Goal: Information Seeking & Learning: Understand process/instructions

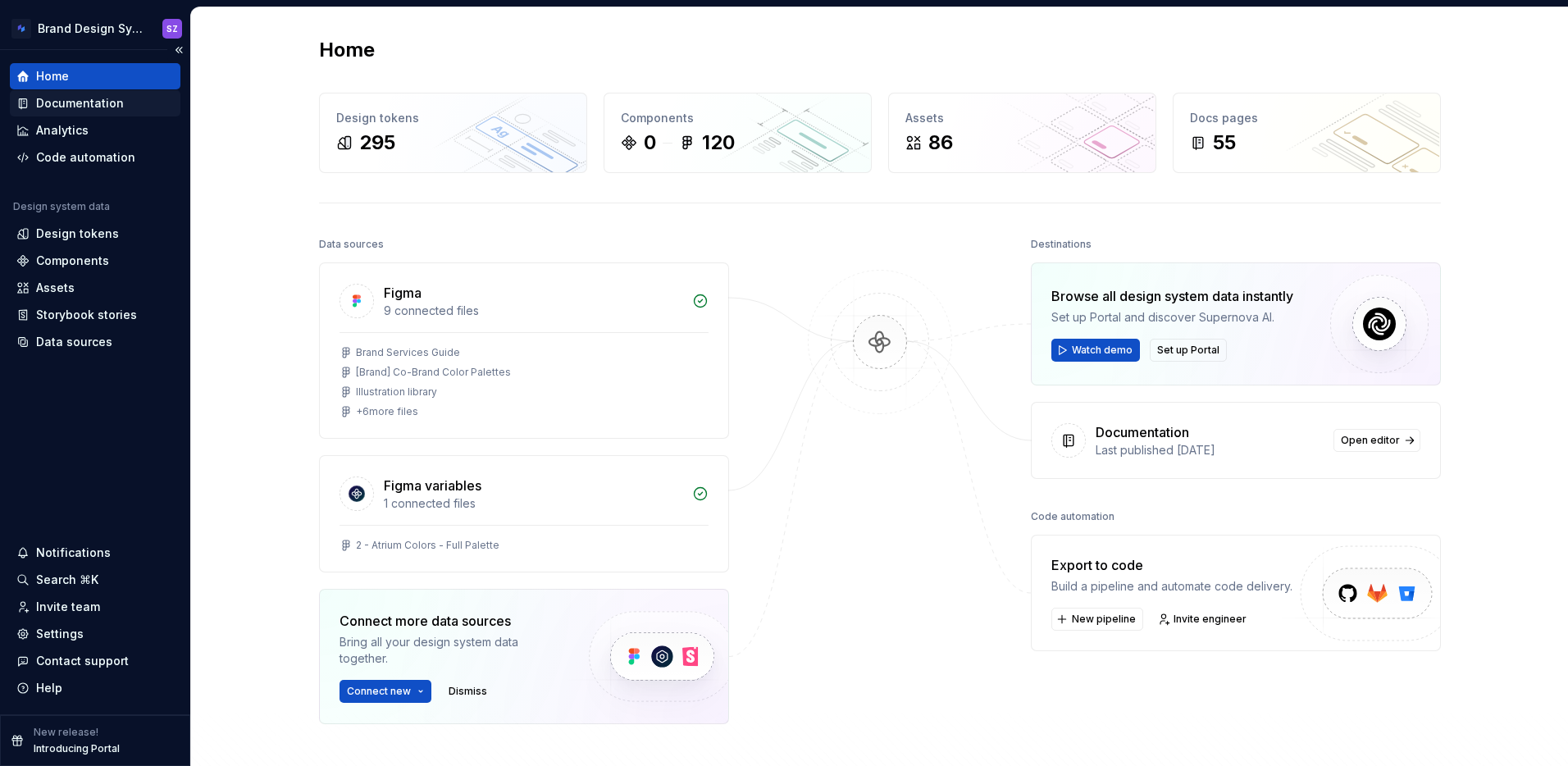
click at [73, 103] on div "Documentation" at bounding box center [80, 103] width 88 height 17
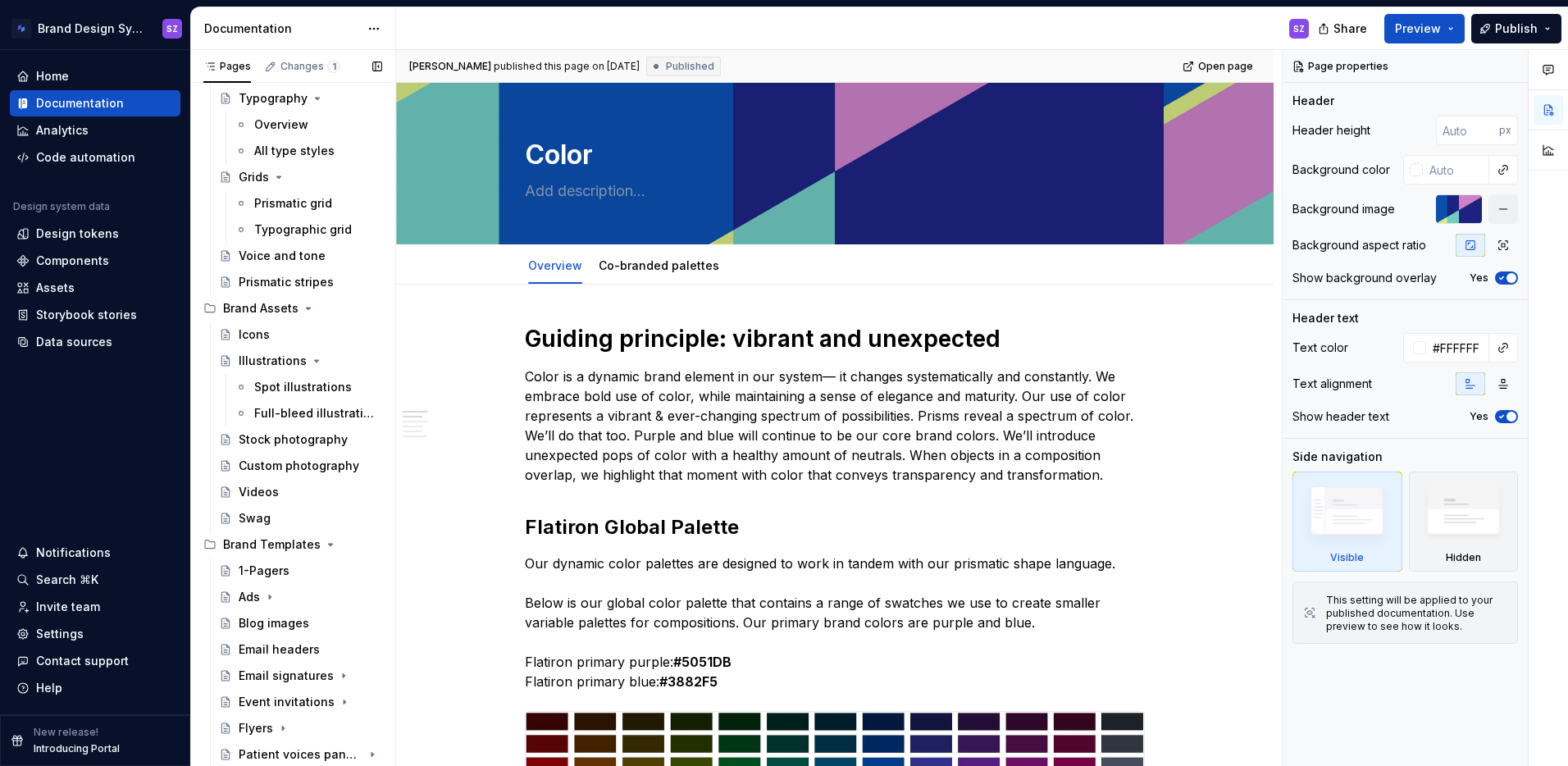
scroll to position [687, 0]
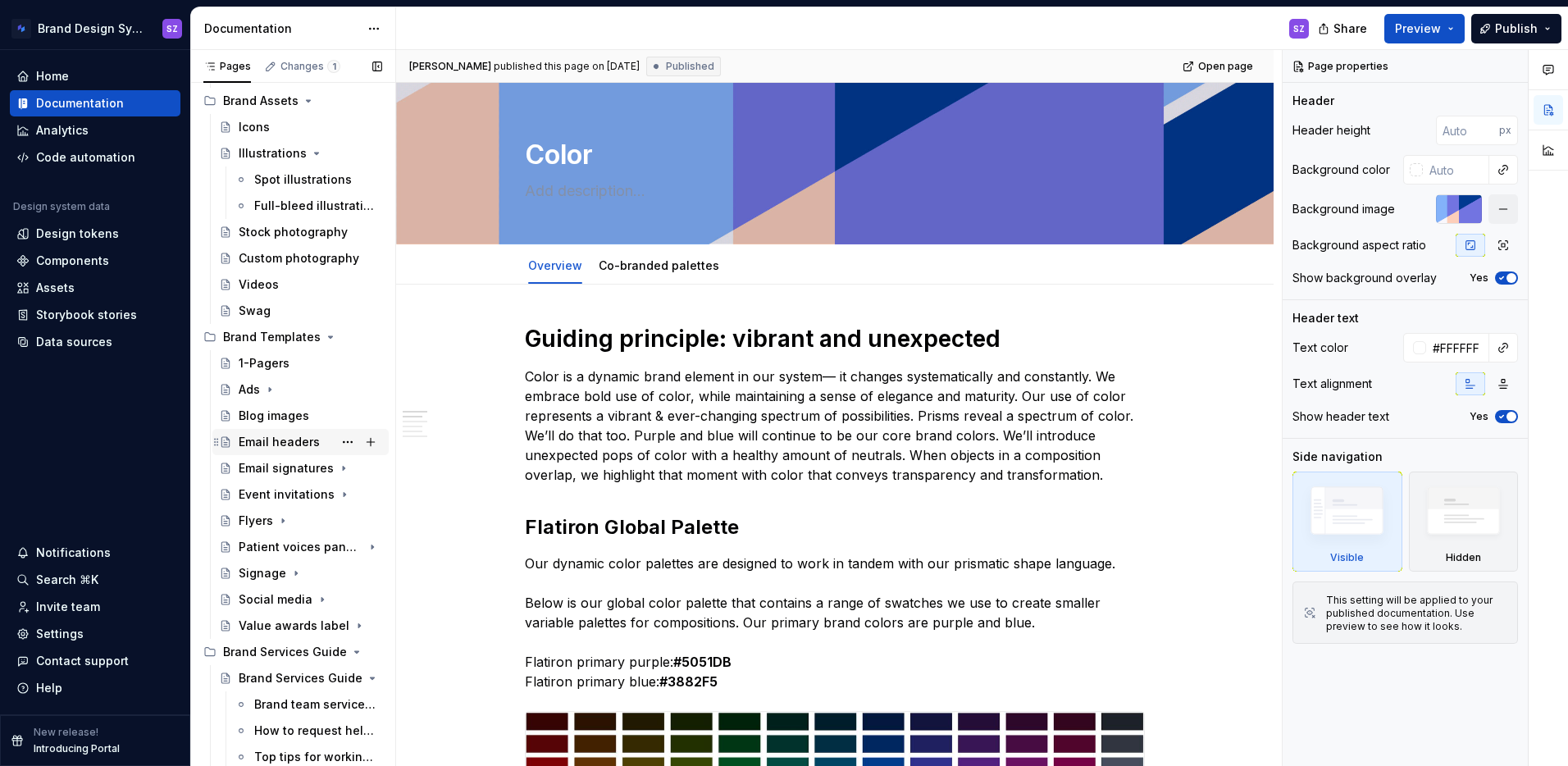
click at [318, 443] on div "Email headers" at bounding box center [310, 441] width 143 height 23
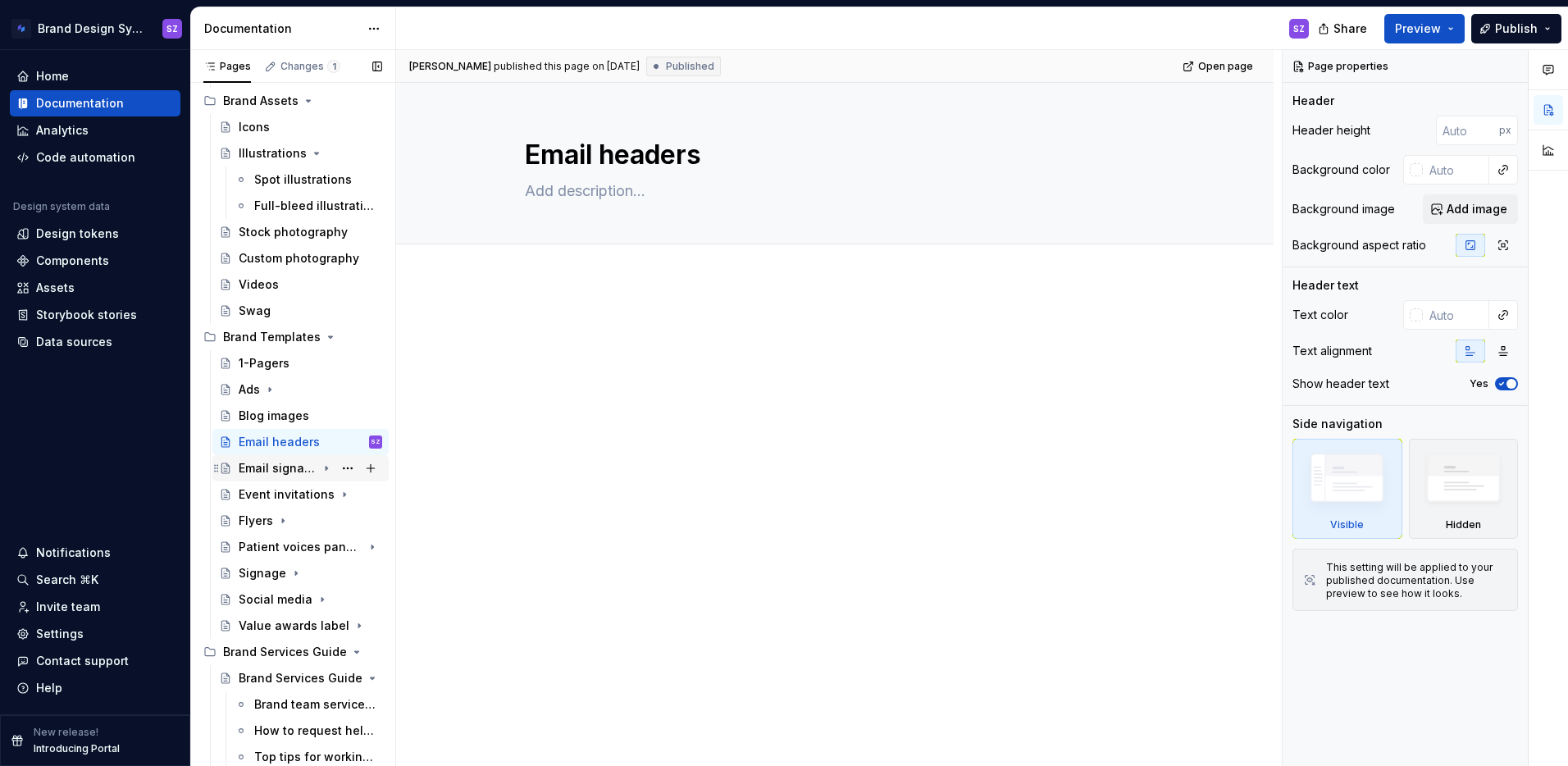
click at [284, 470] on div "Email signatures" at bounding box center [276, 467] width 77 height 17
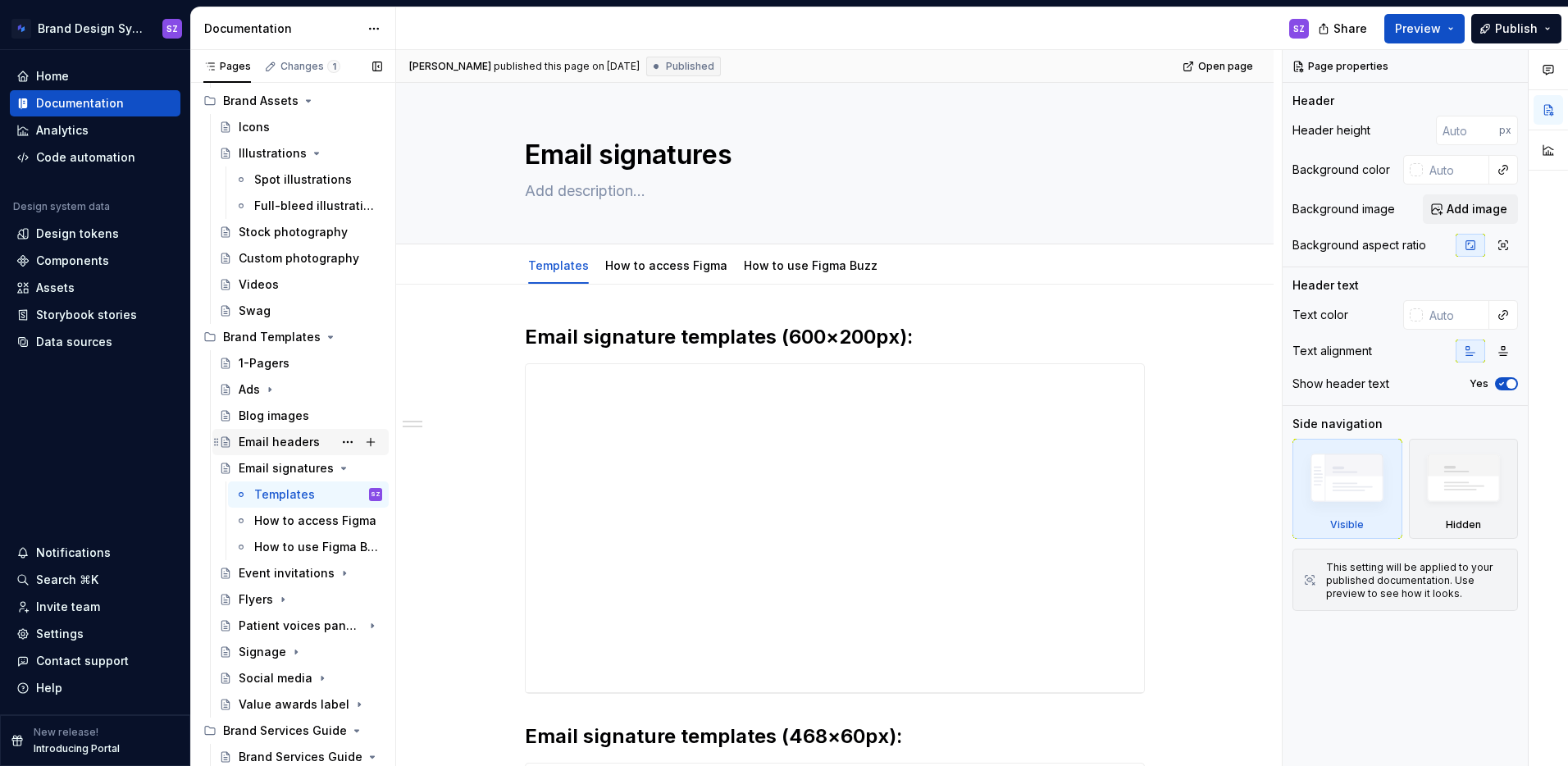
click at [270, 438] on div "Email headers" at bounding box center [278, 442] width 81 height 17
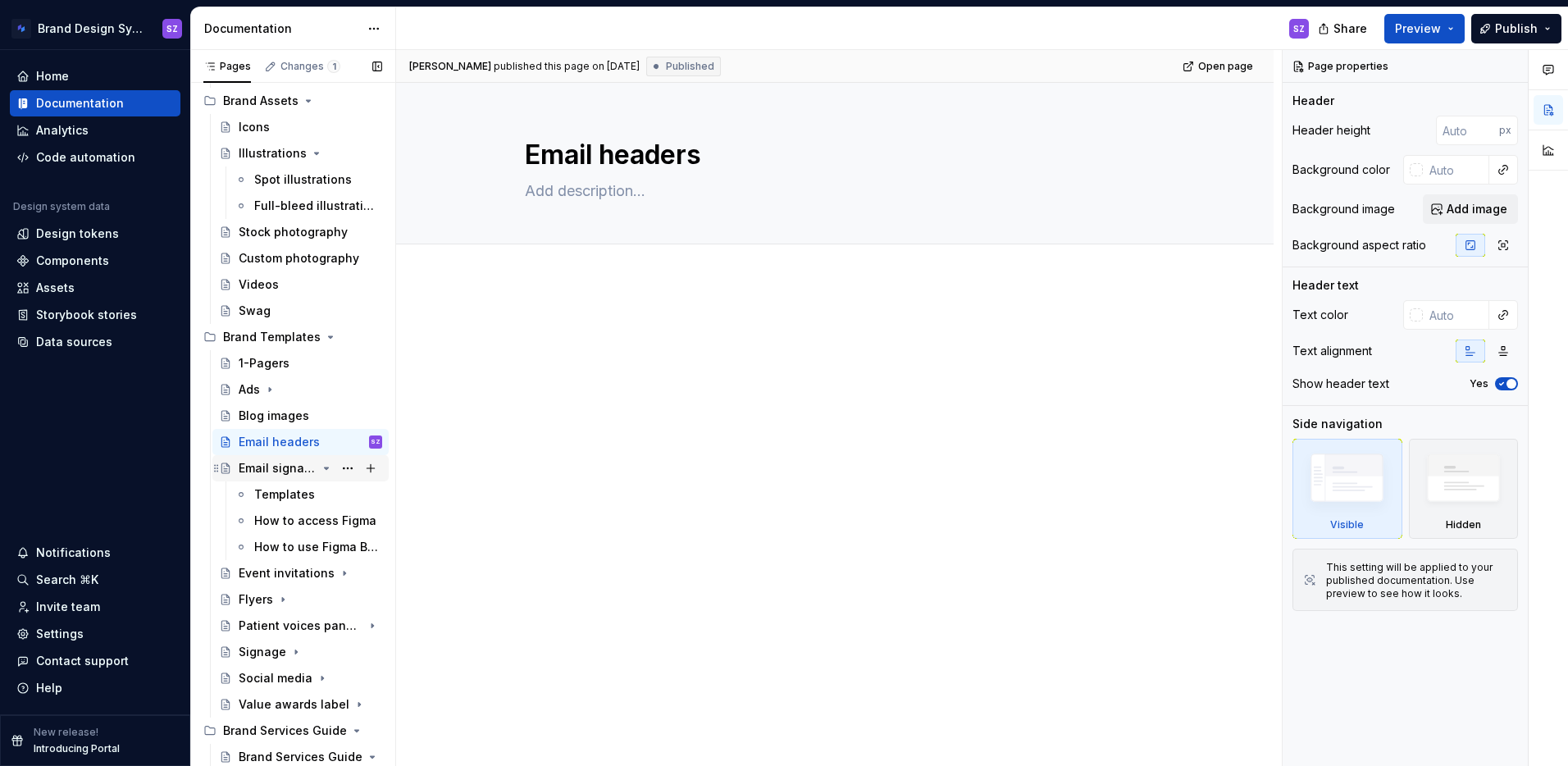
click at [273, 467] on div "Email signatures" at bounding box center [276, 467] width 77 height 17
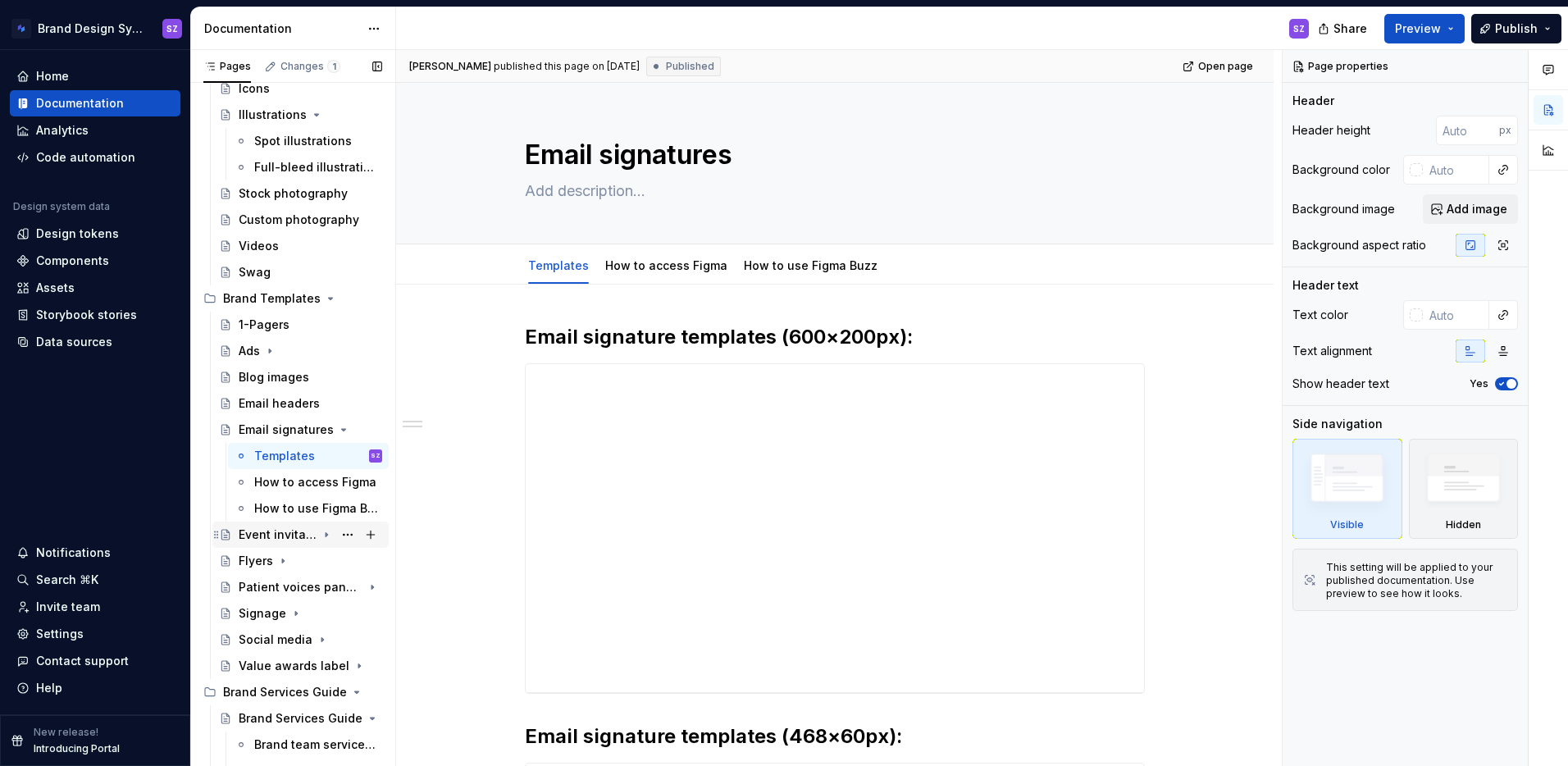
scroll to position [727, 0]
click at [294, 371] on div "Blog images" at bounding box center [273, 375] width 71 height 17
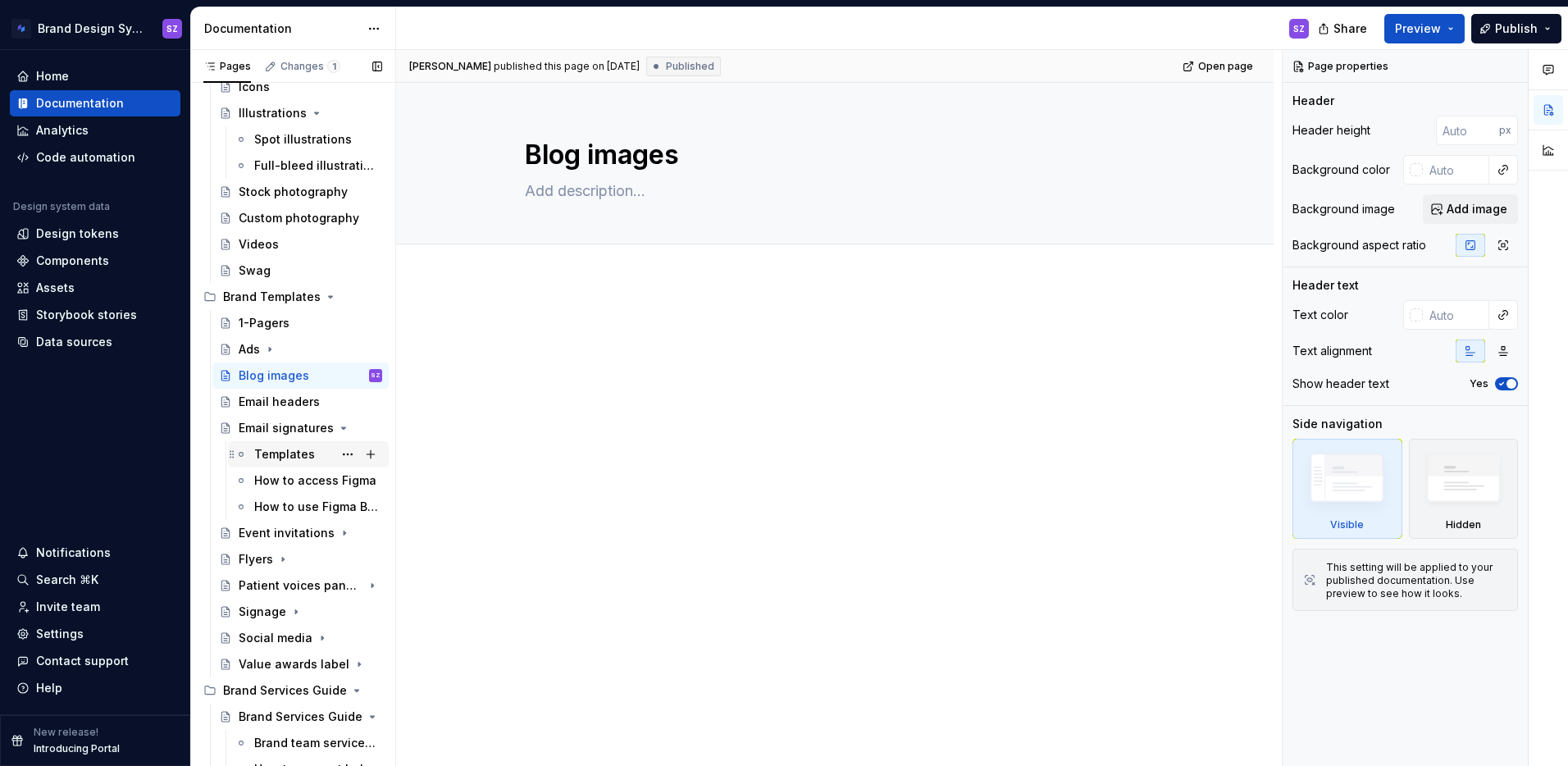
click at [267, 450] on div "Templates" at bounding box center [284, 454] width 61 height 17
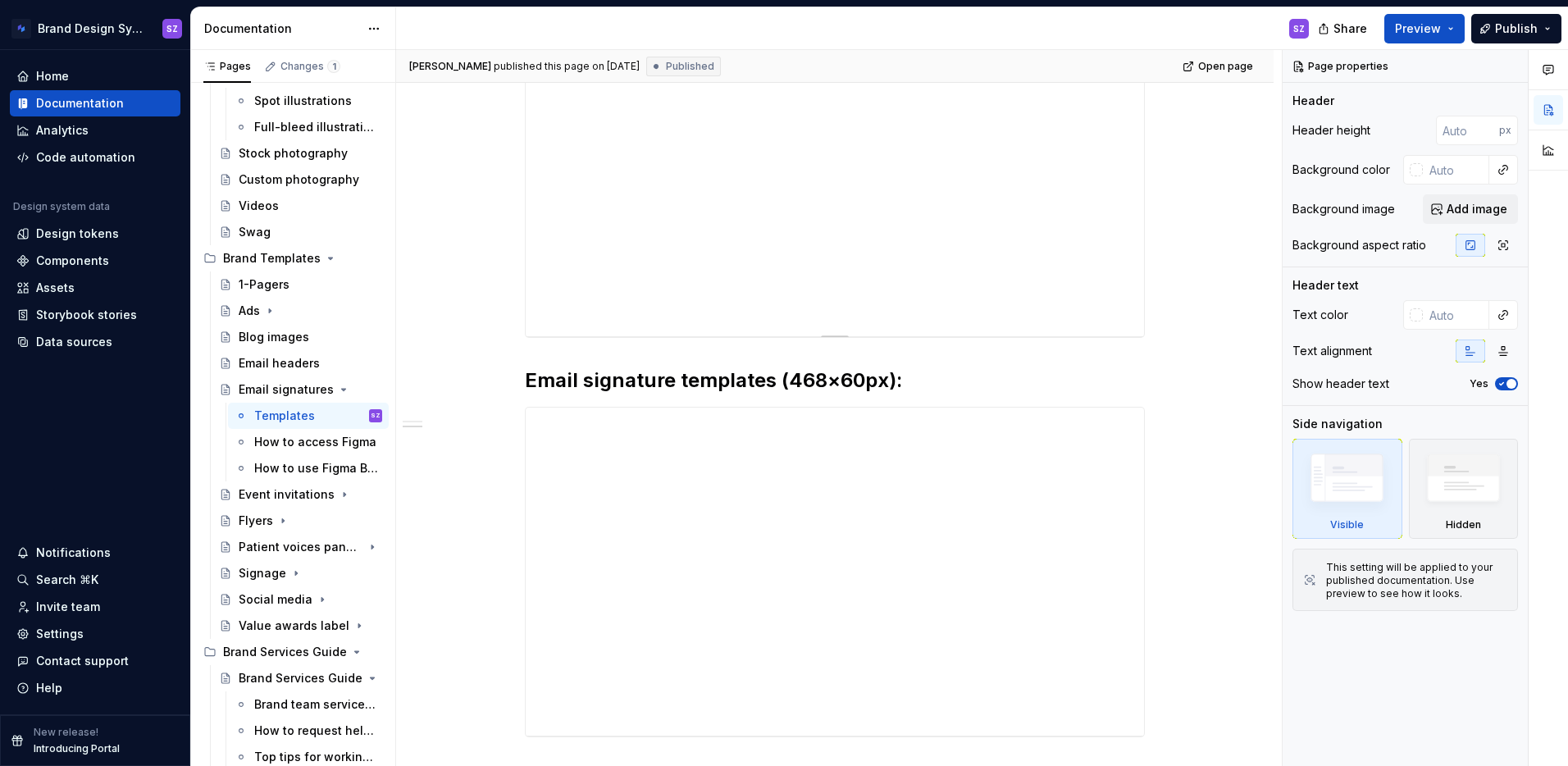
scroll to position [353, 0]
click at [254, 520] on div "Flyers" at bounding box center [255, 520] width 34 height 17
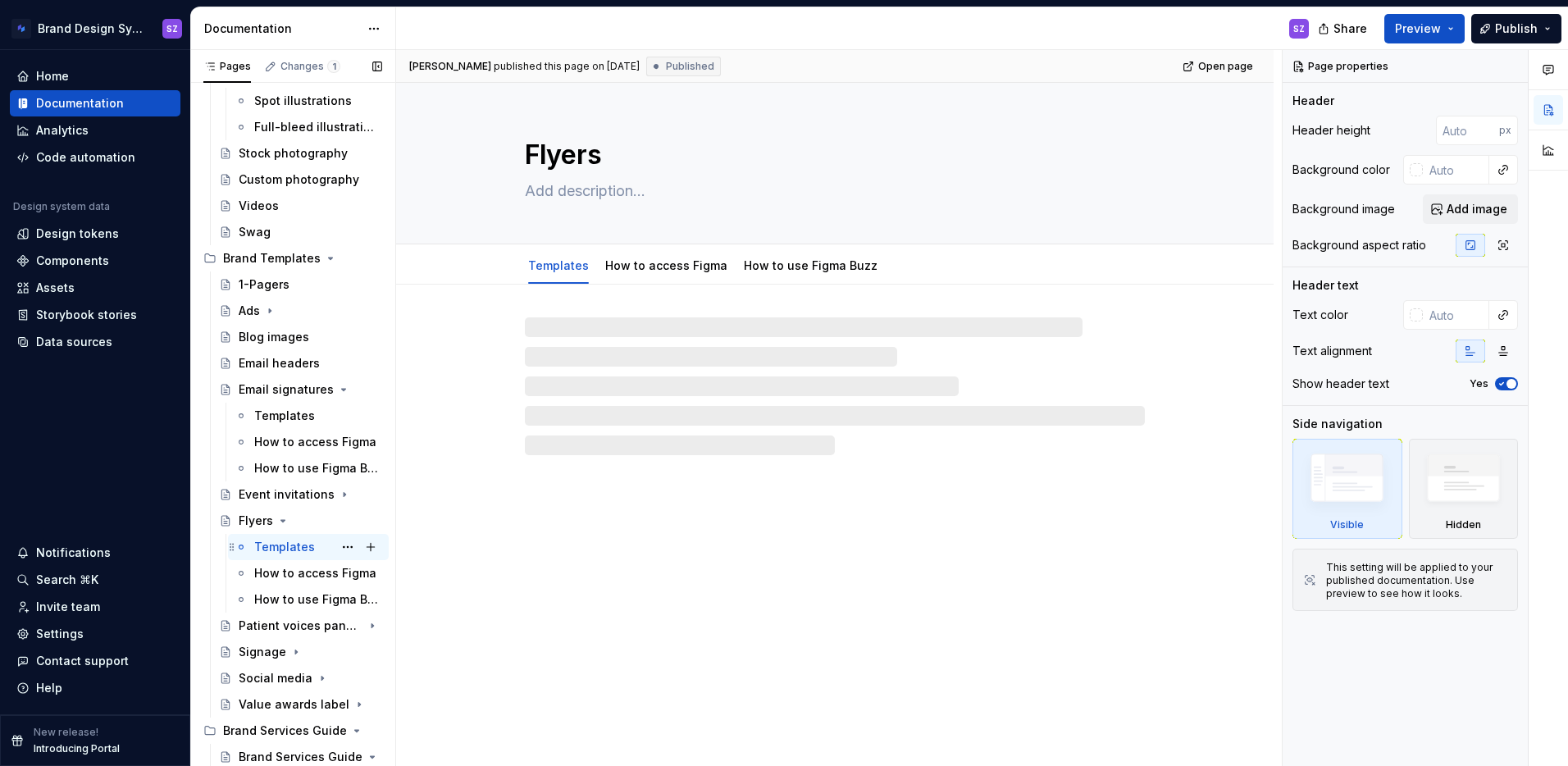
click at [269, 544] on div "Templates" at bounding box center [284, 547] width 61 height 17
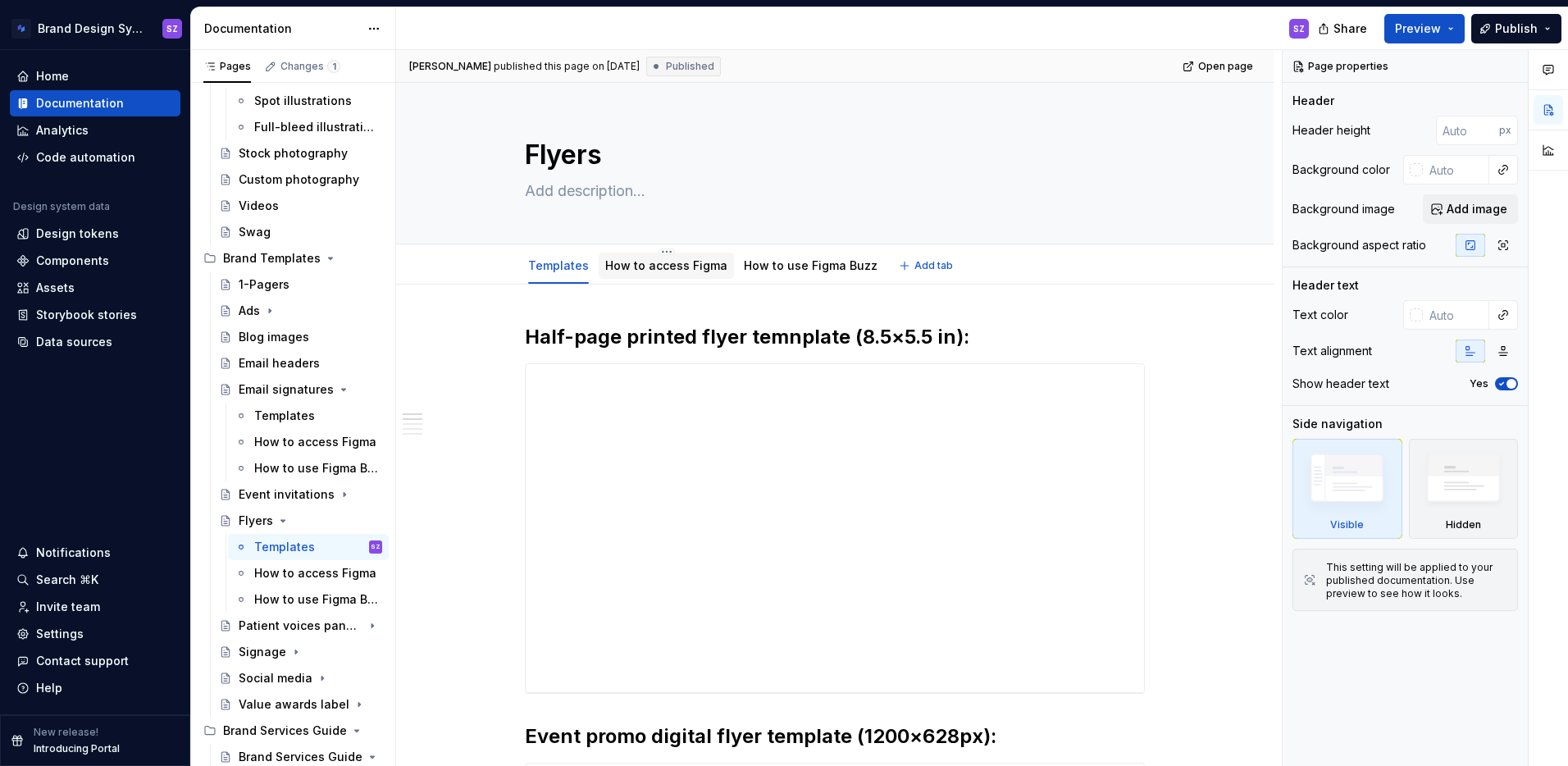
click at [696, 278] on div "How to access Figma" at bounding box center [666, 265] width 135 height 26
click at [681, 268] on link "How to access Figma" at bounding box center [666, 265] width 122 height 14
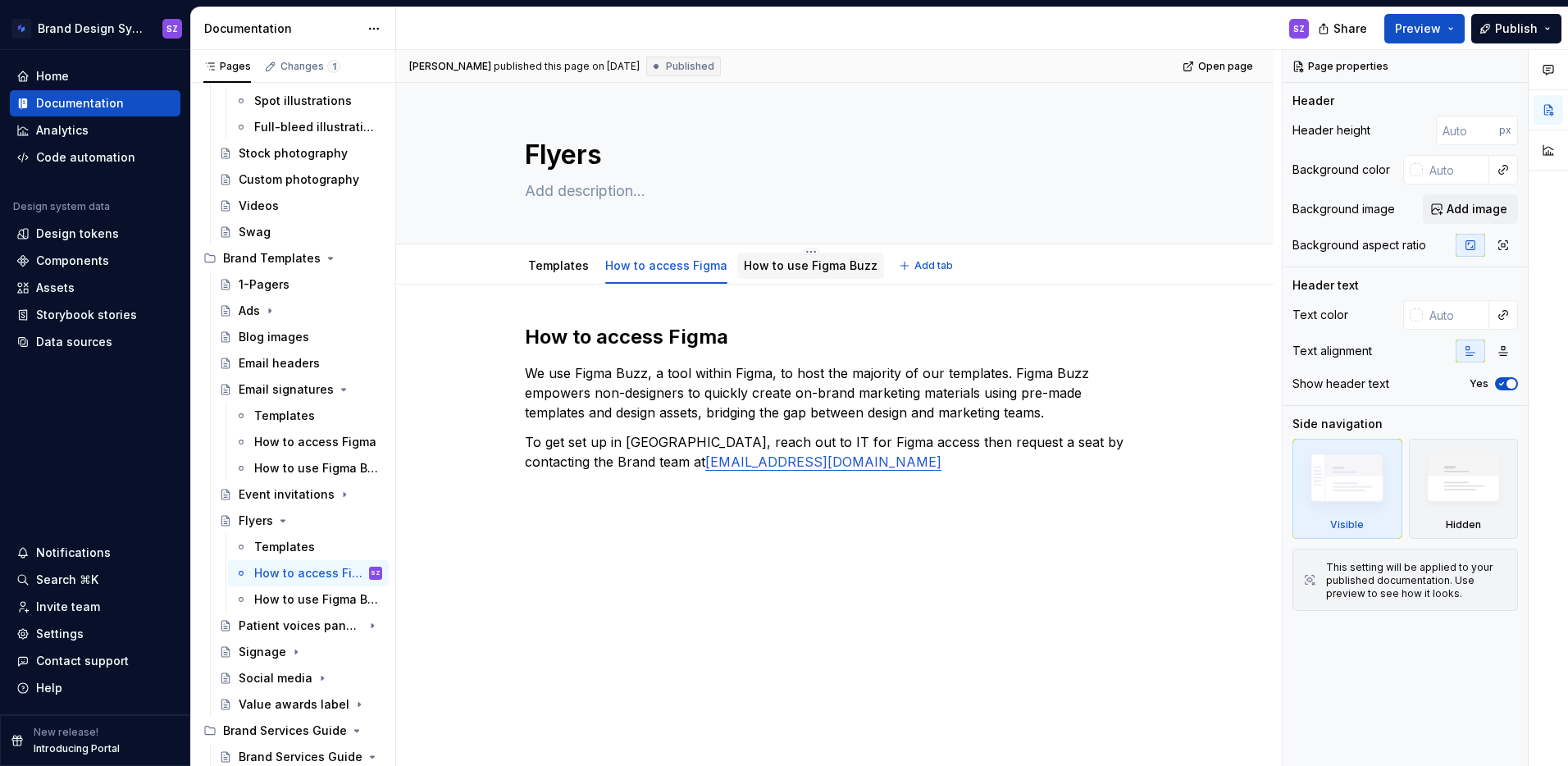
click at [791, 272] on div "How to use Figma Buzz" at bounding box center [810, 265] width 133 height 17
click at [798, 270] on link "How to use Figma Buzz" at bounding box center [810, 265] width 133 height 14
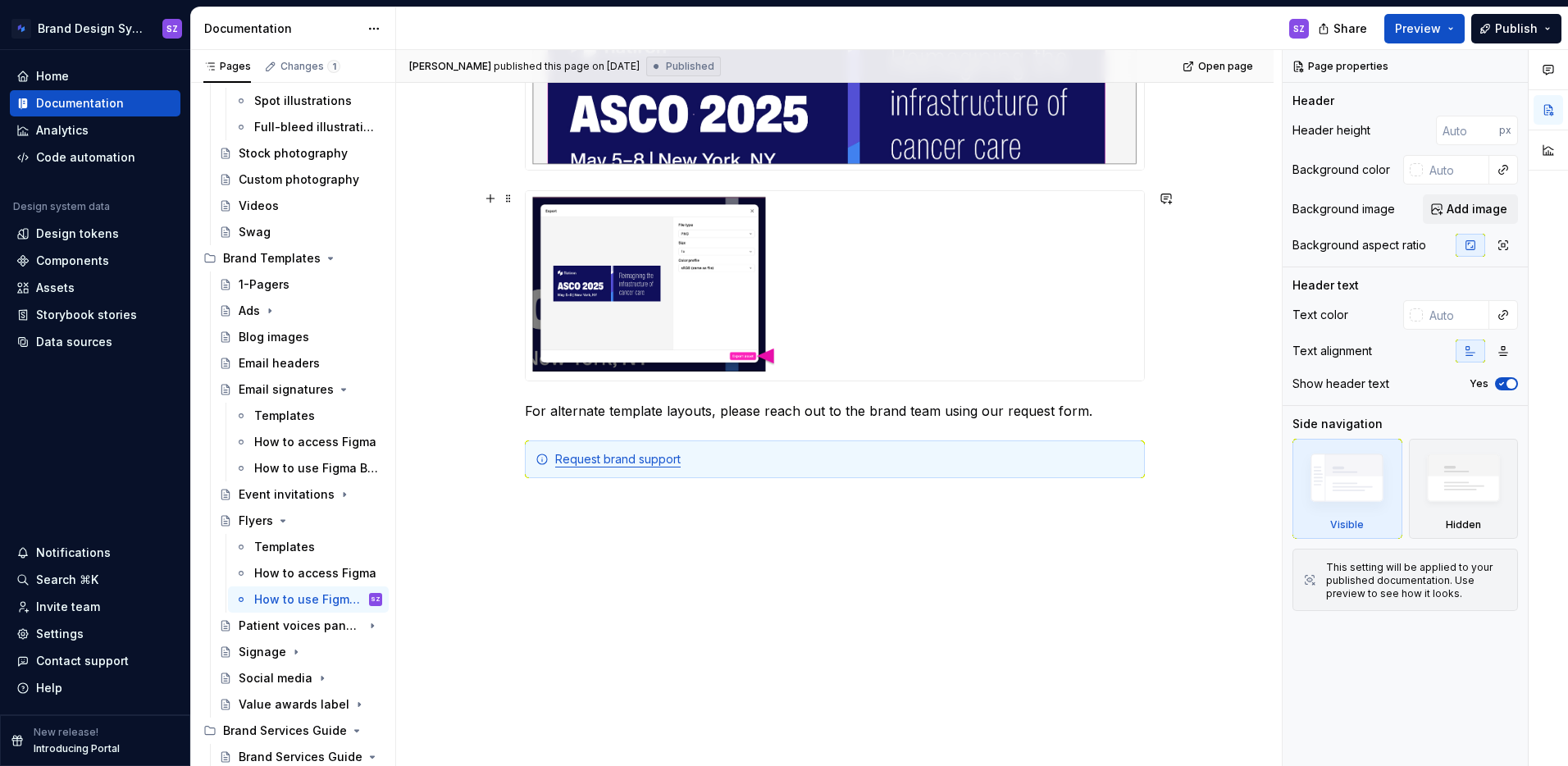
scroll to position [169, 0]
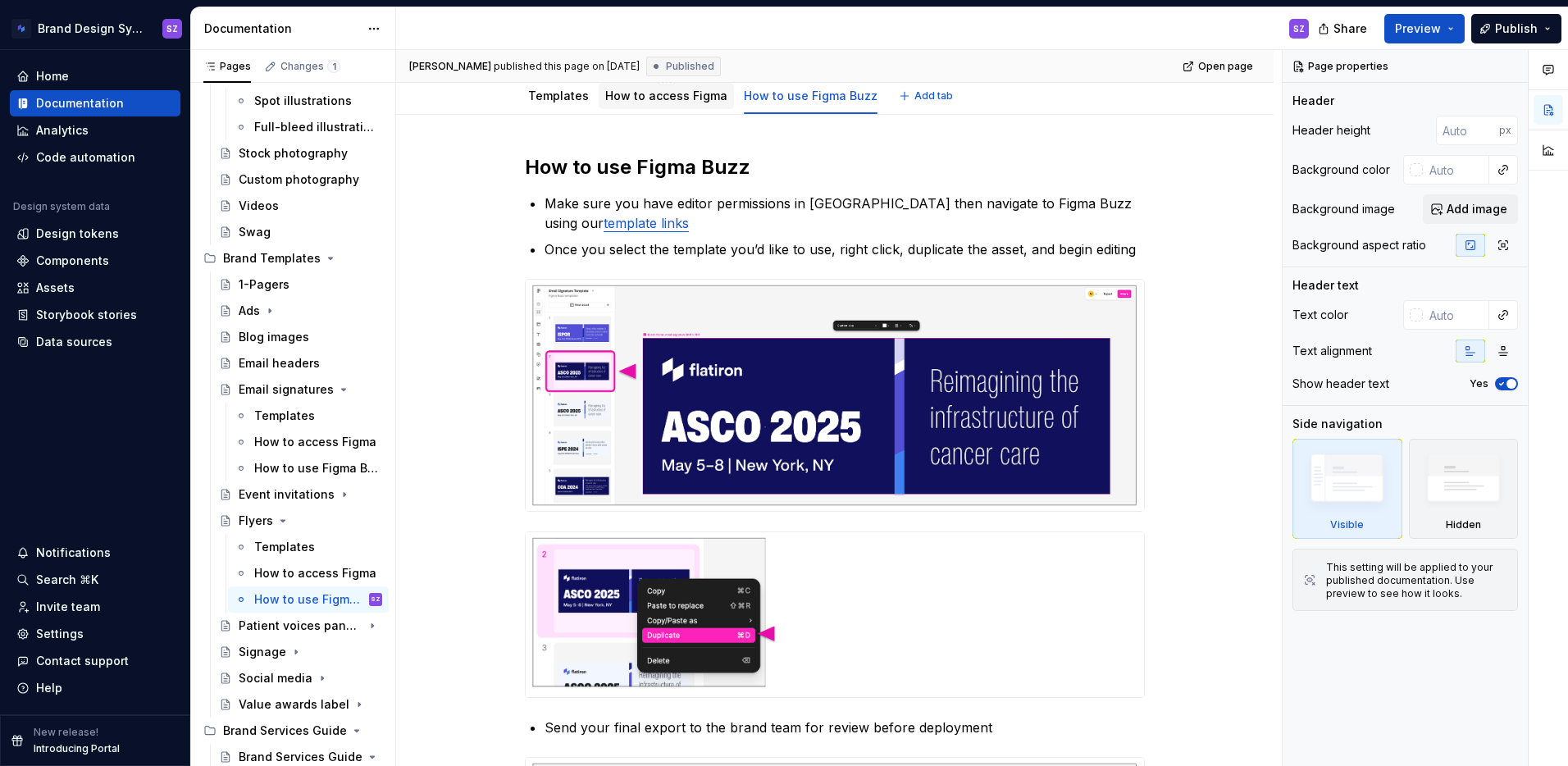
click at [691, 93] on link "How to access Figma" at bounding box center [666, 95] width 122 height 14
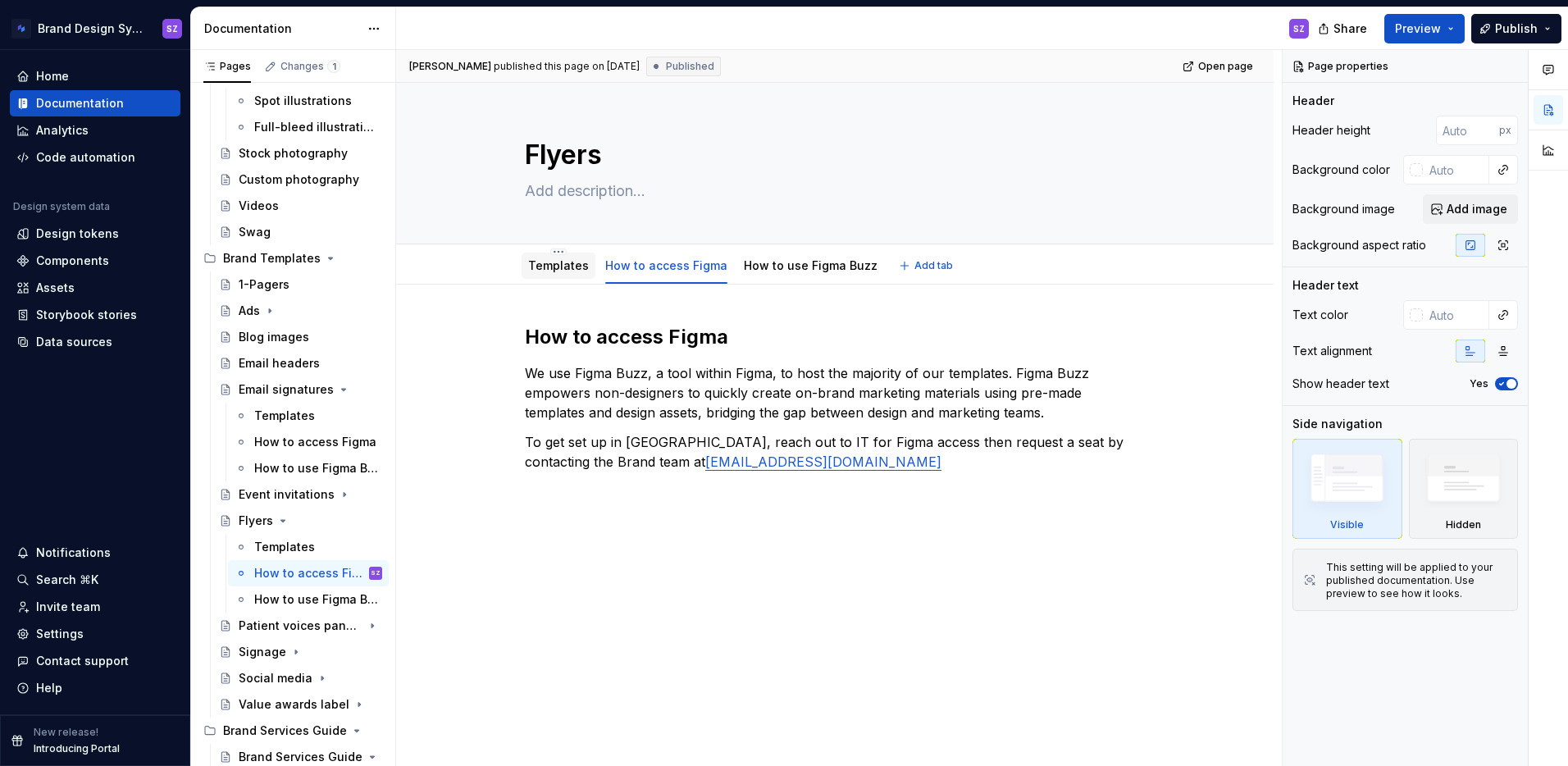
click at [565, 268] on link "Templates" at bounding box center [559, 265] width 61 height 14
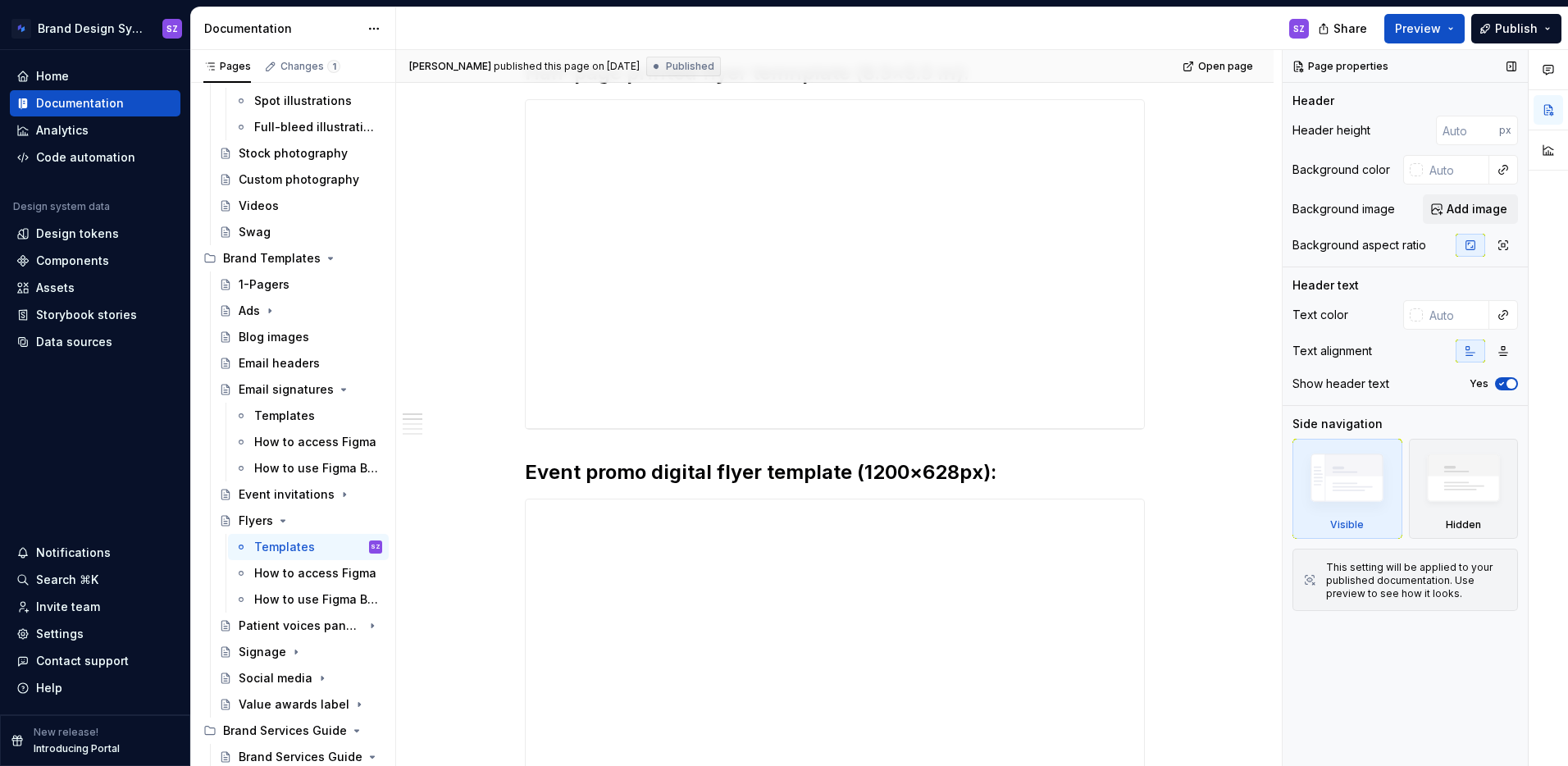
scroll to position [262, 0]
type textarea "*"
